Goal: Information Seeking & Learning: Learn about a topic

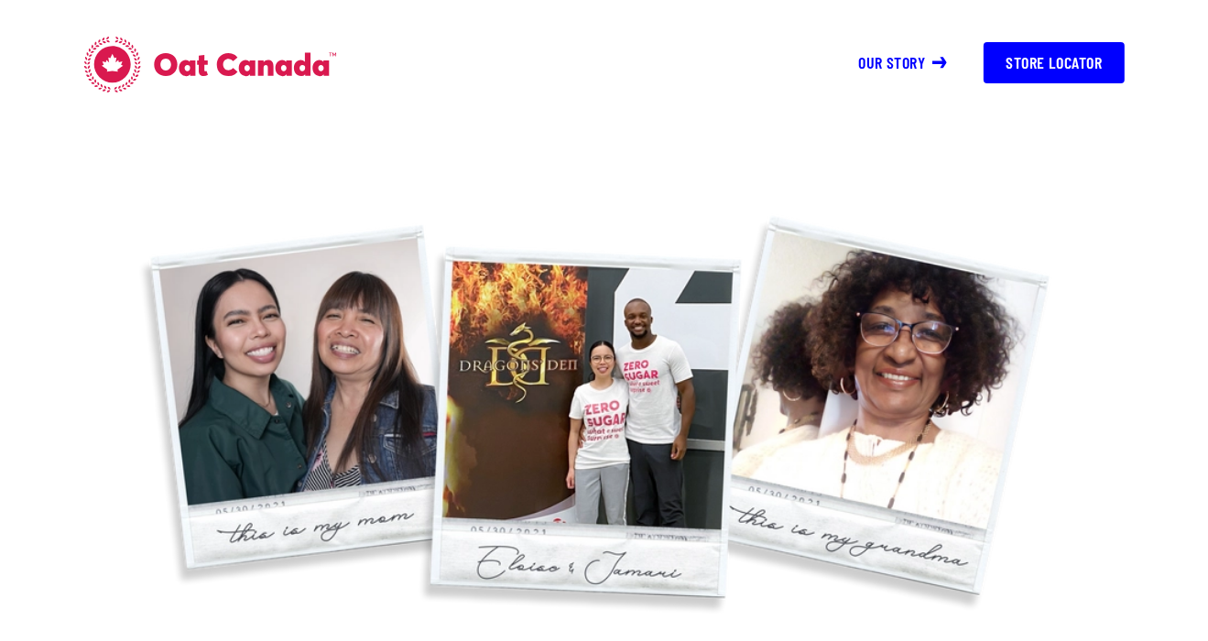
click at [874, 55] on link "Our story" at bounding box center [903, 62] width 89 height 20
click at [898, 64] on link "Our story" at bounding box center [903, 62] width 89 height 20
click at [904, 63] on link "Our story" at bounding box center [903, 62] width 89 height 20
